Goal: Communication & Community: Answer question/provide support

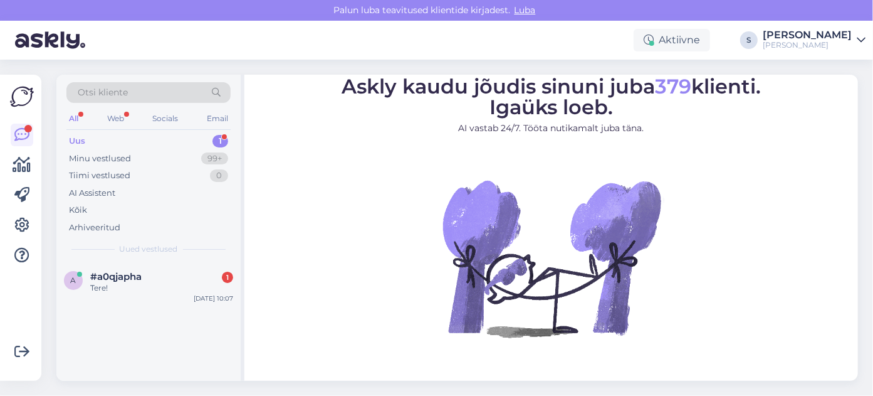
click at [80, 142] on div "Uus" at bounding box center [77, 141] width 16 height 13
click at [108, 276] on span "#a0qjapha" at bounding box center [115, 276] width 51 height 11
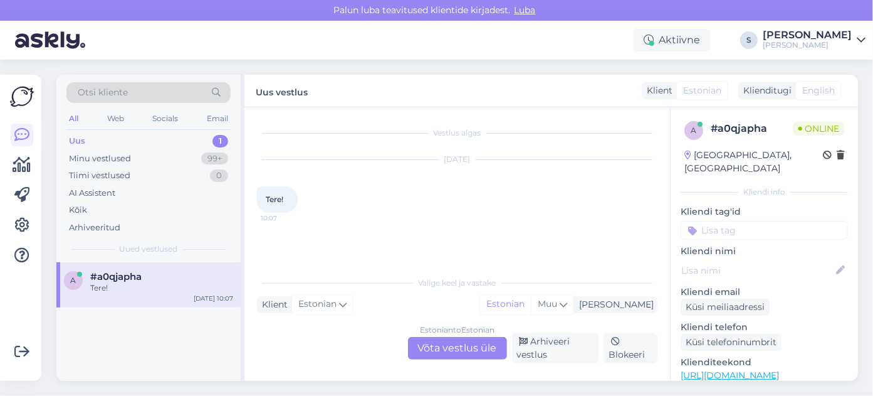
click at [449, 348] on div "Estonian to Estonian Võta vestlus üle" at bounding box center [457, 348] width 99 height 23
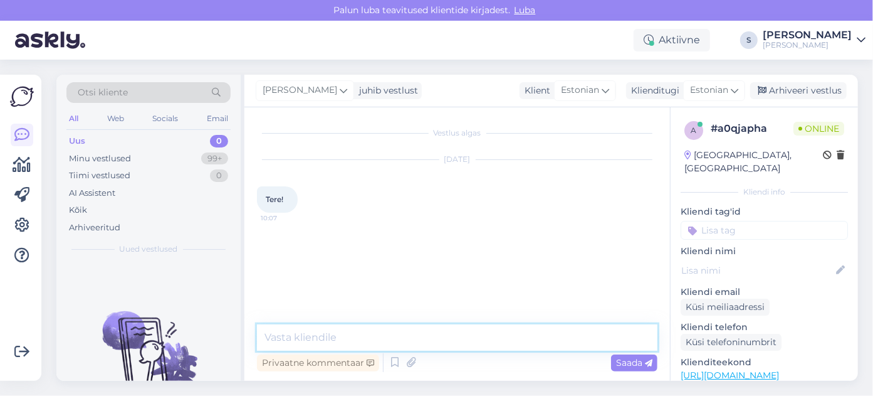
click at [287, 338] on textarea at bounding box center [457, 337] width 401 height 26
type textarea "Tere!"
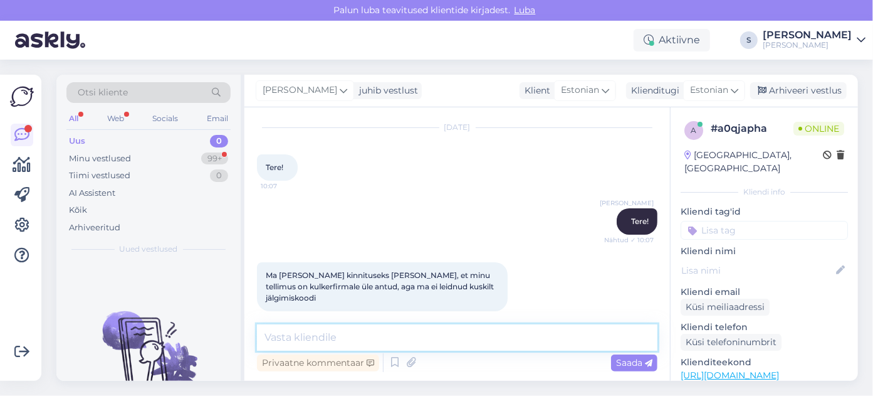
click at [290, 337] on textarea at bounding box center [457, 337] width 401 height 26
click at [383, 340] on textarea "Palun kirjutage tellimusnumber" at bounding box center [457, 337] width 401 height 26
drag, startPoint x: 436, startPoint y: 335, endPoint x: 621, endPoint y: 359, distance: 186.6
click at [455, 337] on textarea "Palun kirjutage tellimuse number" at bounding box center [457, 337] width 401 height 26
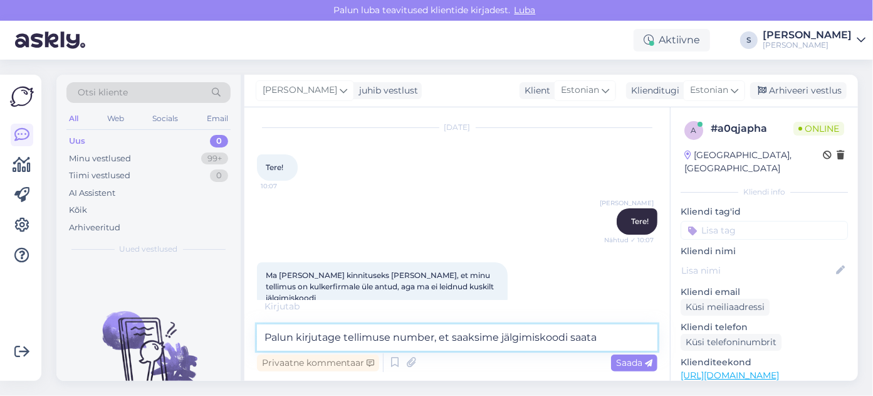
type textarea "Palun kirjutage tellimuse number, et saaksime jälgimiskoodi saata."
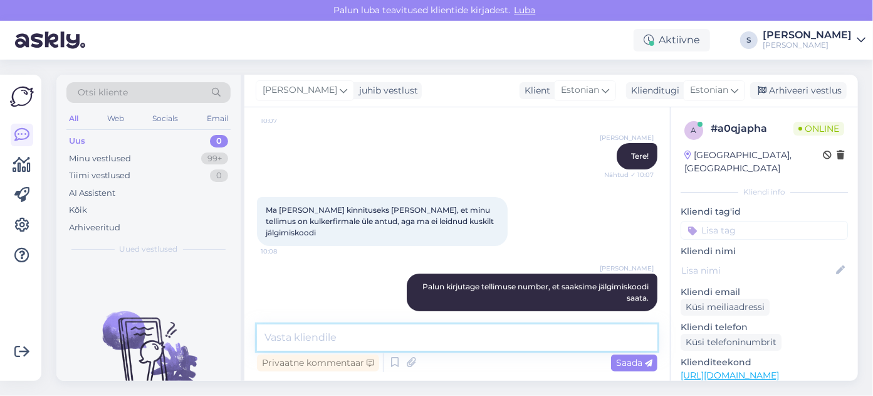
scroll to position [151, 0]
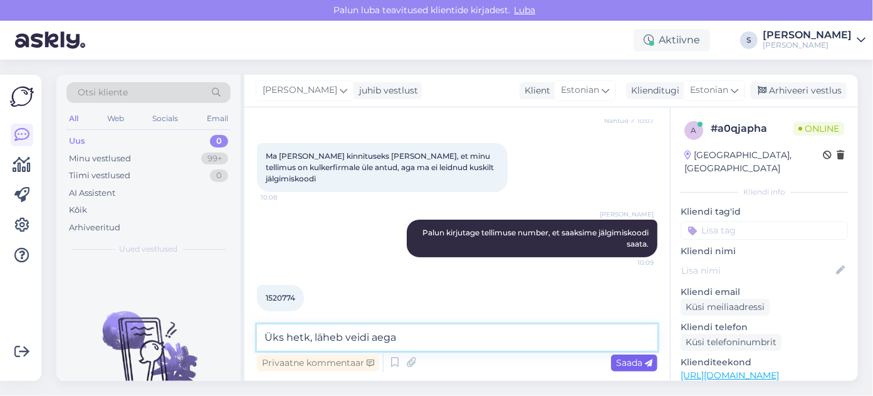
type textarea "Üks hetk, läheb veidi aega"
click at [639, 365] on span "Saada" at bounding box center [634, 362] width 36 height 11
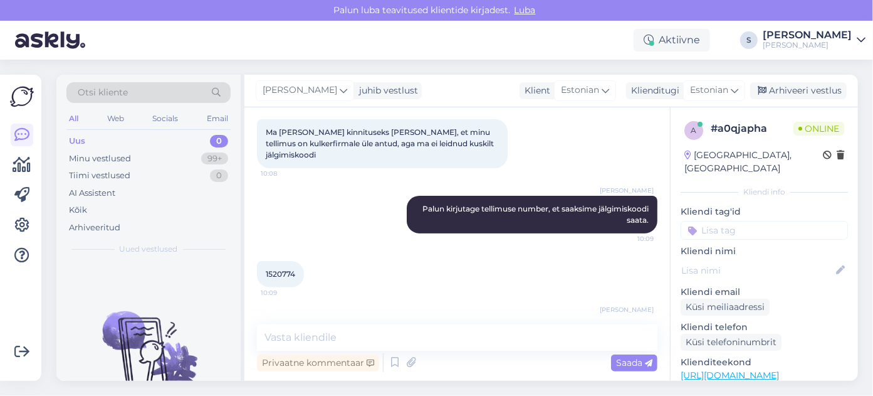
scroll to position [206, 0]
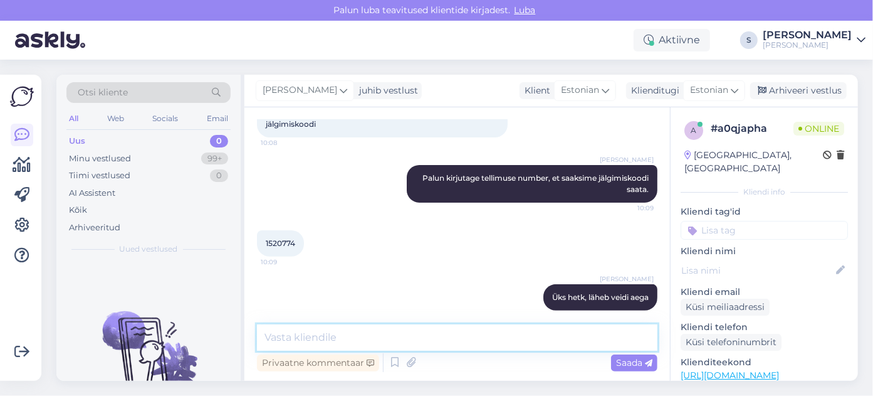
drag, startPoint x: 272, startPoint y: 339, endPoint x: 359, endPoint y: 340, distance: 87.2
click at [273, 339] on textarea at bounding box center [457, 337] width 401 height 26
paste textarea "00364300487145525917"
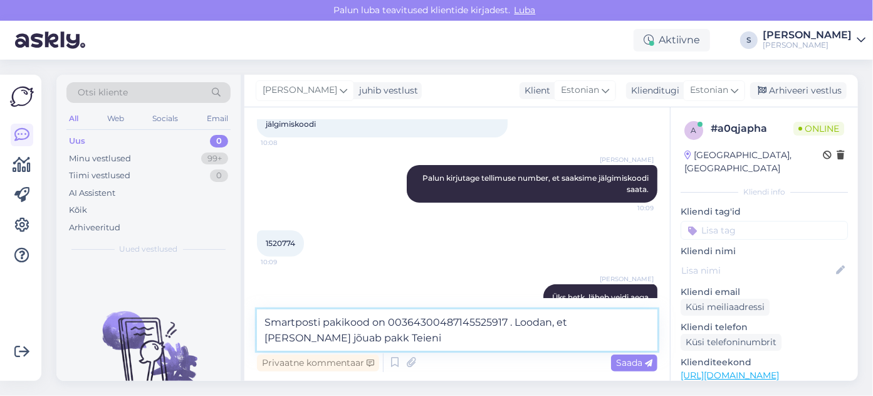
type textarea "Smartposti pakikood on 00364300487145525917 . Loodan, et [PERSON_NAME] jõuab pa…"
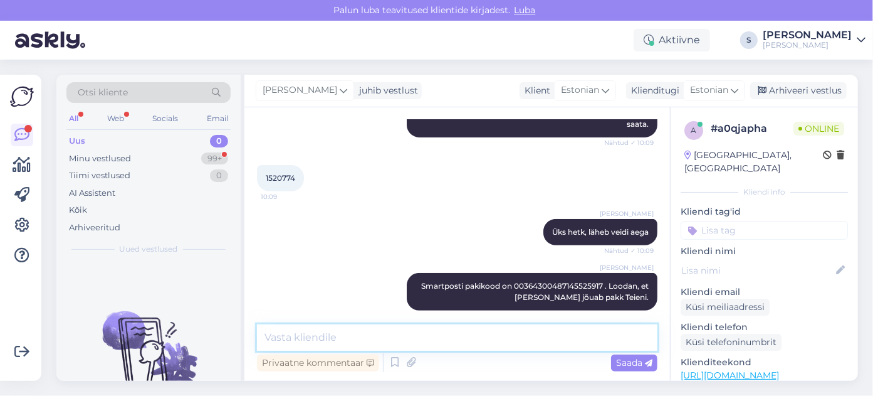
scroll to position [325, 0]
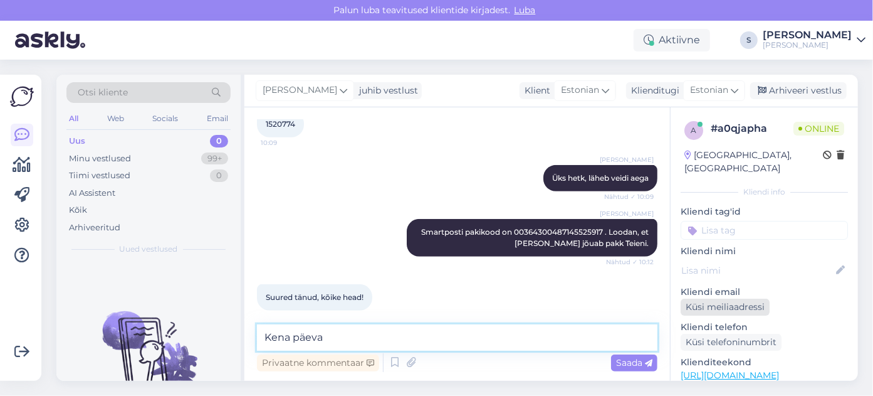
type textarea "Kena päeva!"
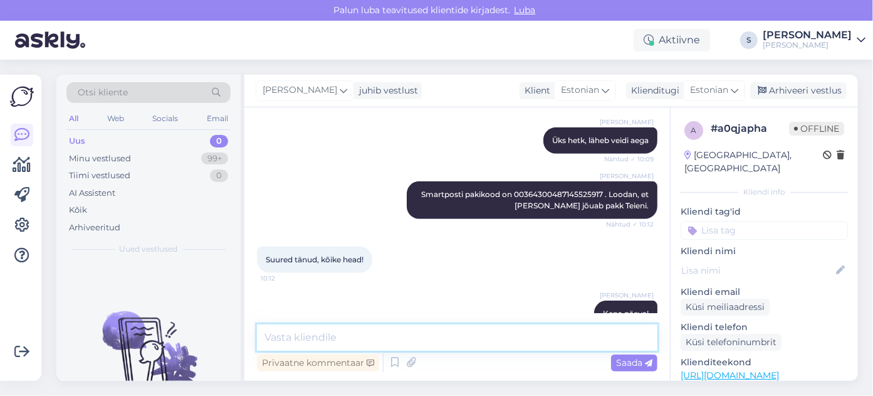
scroll to position [379, 0]
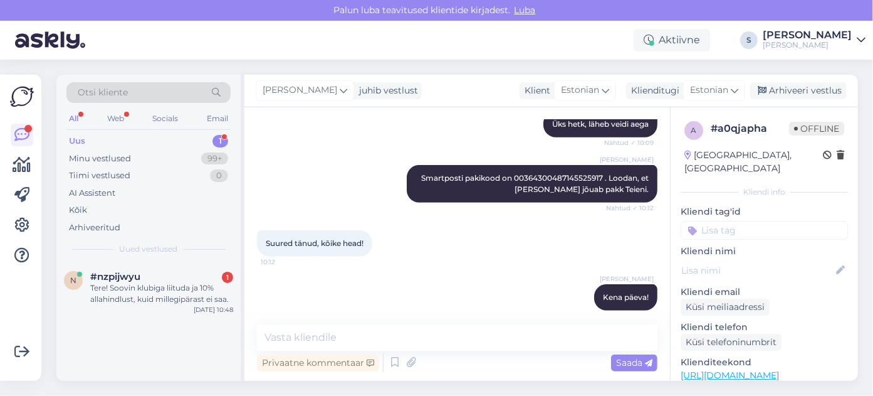
click at [82, 142] on div "Uus" at bounding box center [77, 141] width 16 height 13
click at [125, 282] on div "Tere! Soovin klubiga liituda ja 10% allahindlust, kuid millegipärast ei saa." at bounding box center [161, 293] width 143 height 23
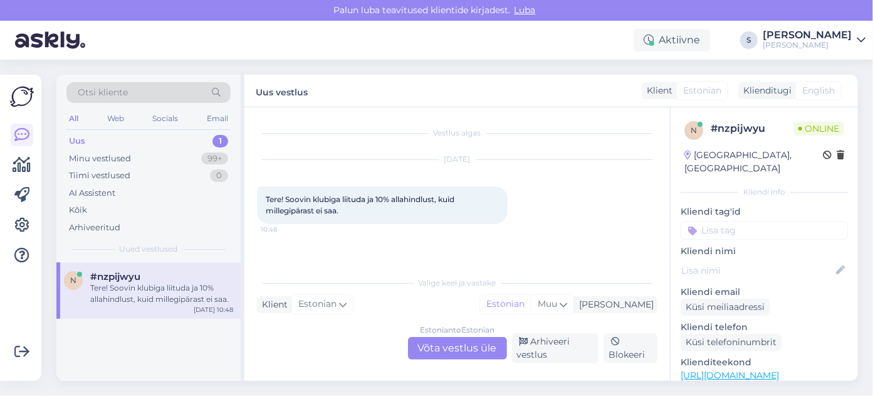
click at [447, 352] on div "Estonian to Estonian Võta vestlus üle" at bounding box center [457, 348] width 99 height 23
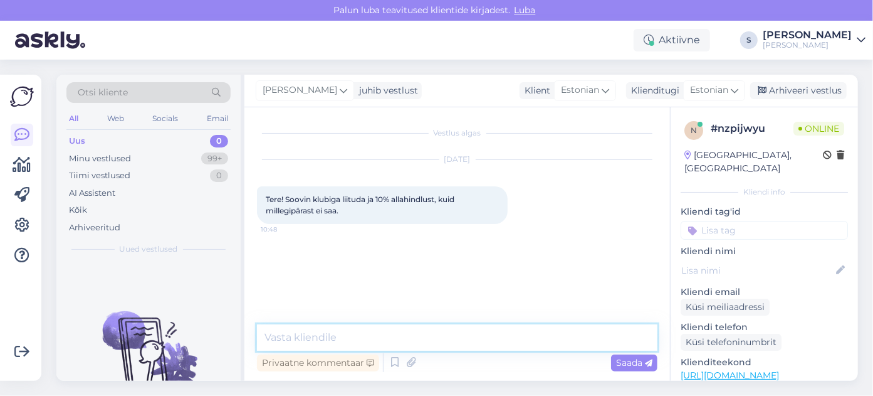
click at [278, 335] on textarea at bounding box center [457, 337] width 401 height 26
type textarea "Tere!"
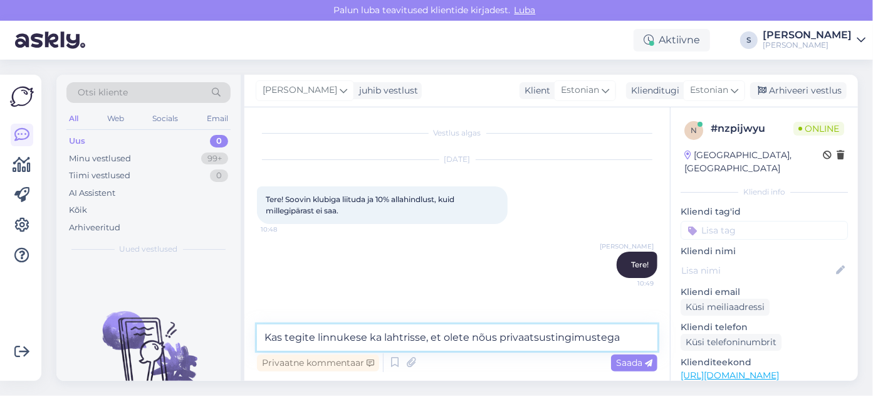
type textarea "Kas tegite linnukese ka lahtrisse, et olete nõus privaatsustingimustega?"
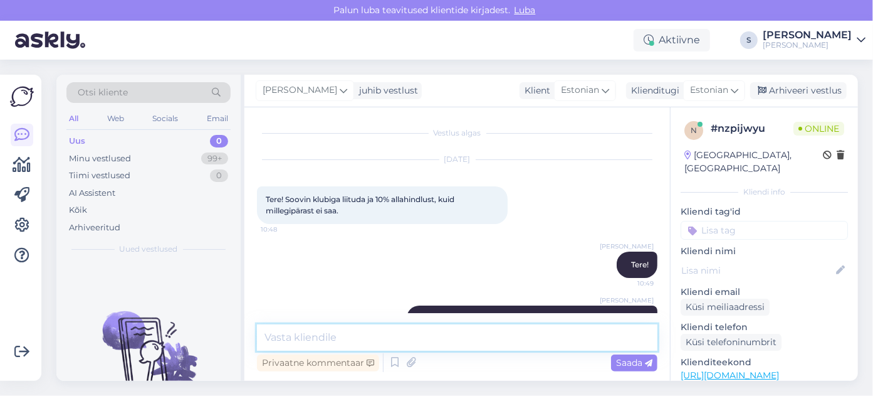
scroll to position [44, 0]
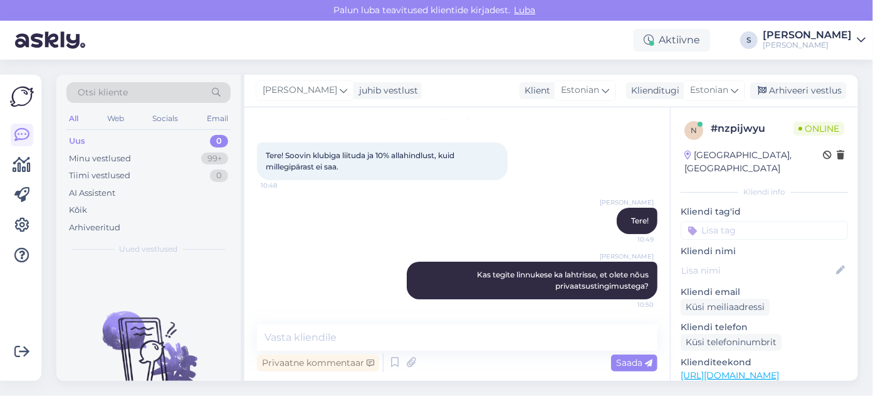
click at [727, 369] on link "[URL][DOMAIN_NAME]" at bounding box center [730, 374] width 98 height 11
